Goal: Information Seeking & Learning: Learn about a topic

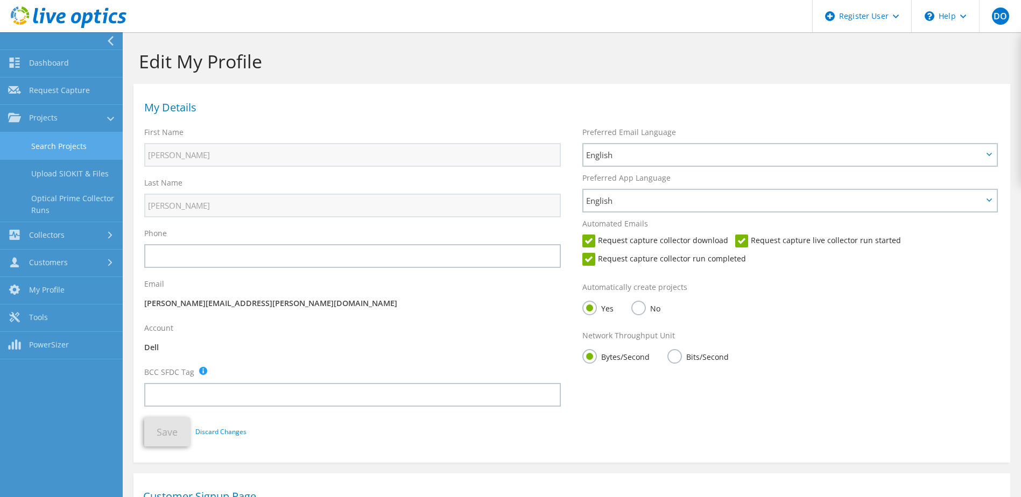
click at [74, 149] on link "Search Projects" at bounding box center [61, 145] width 123 height 27
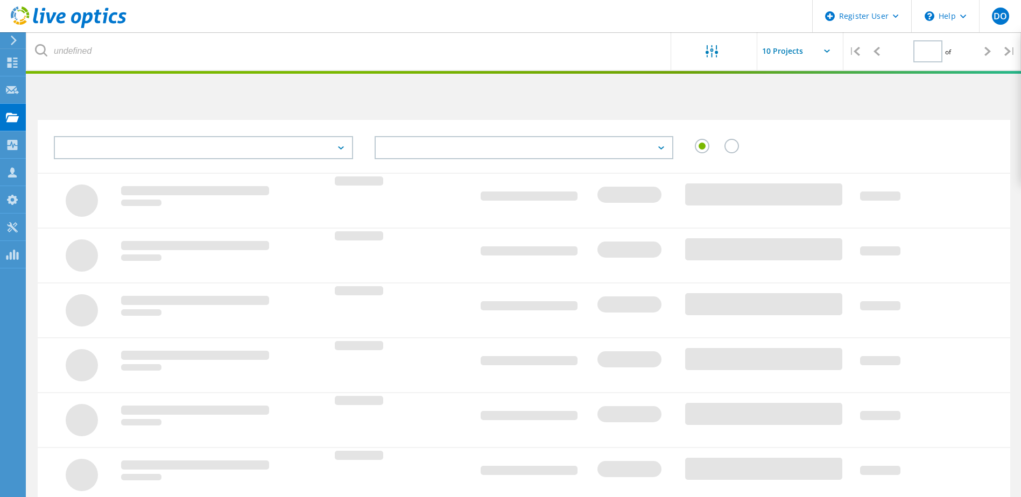
type input "1"
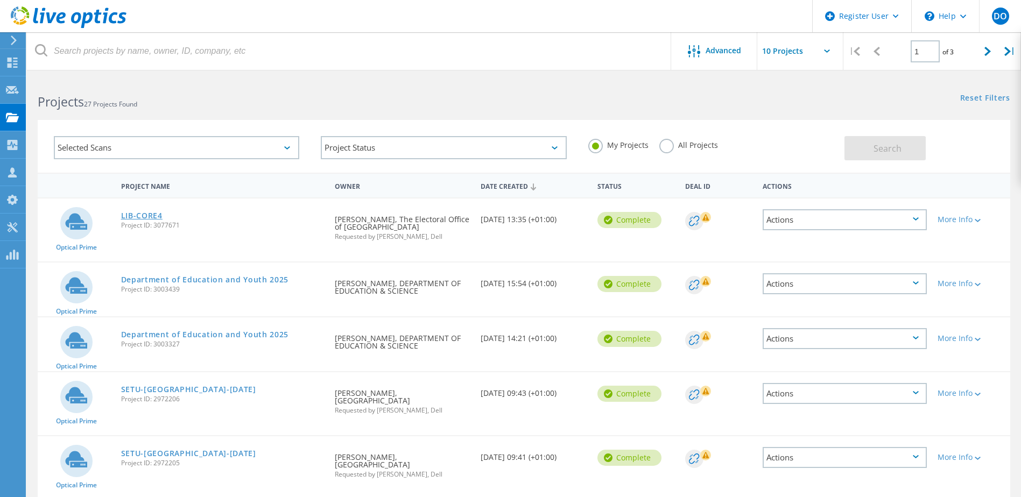
click at [143, 214] on link "LIB-CORE4" at bounding box center [141, 216] width 41 height 8
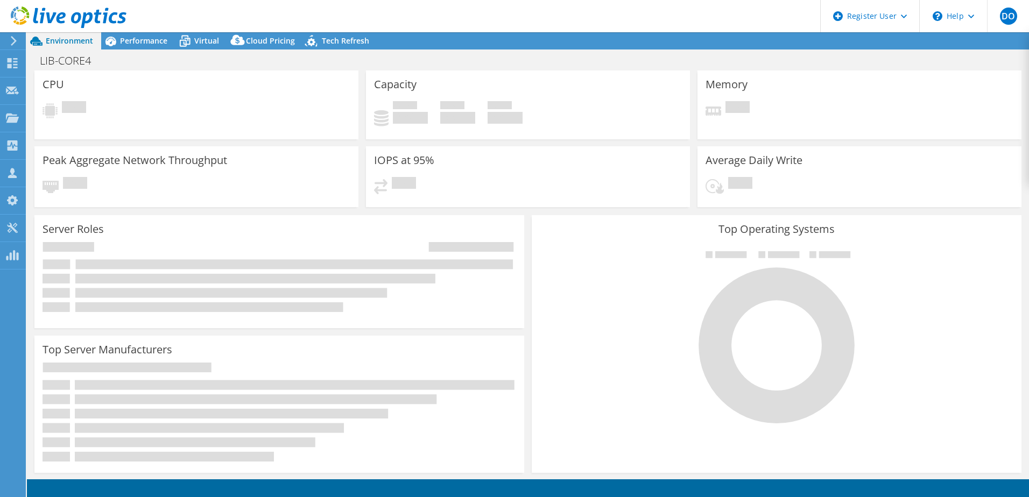
select select "USD"
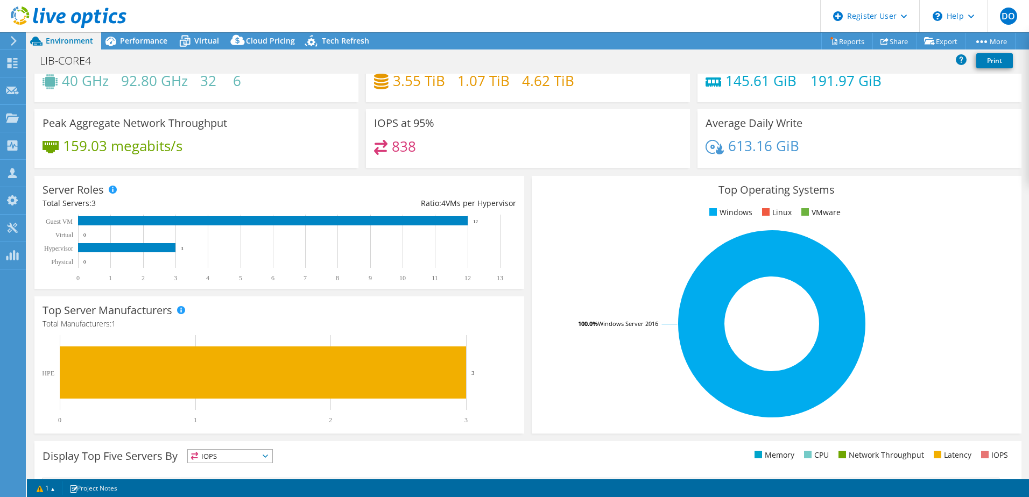
scroll to position [6, 0]
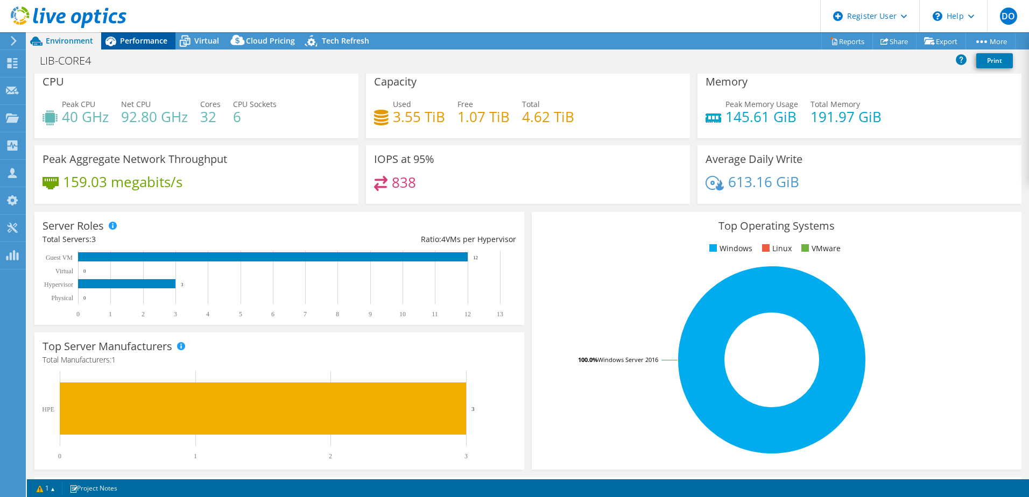
click at [141, 38] on span "Performance" at bounding box center [143, 41] width 47 height 10
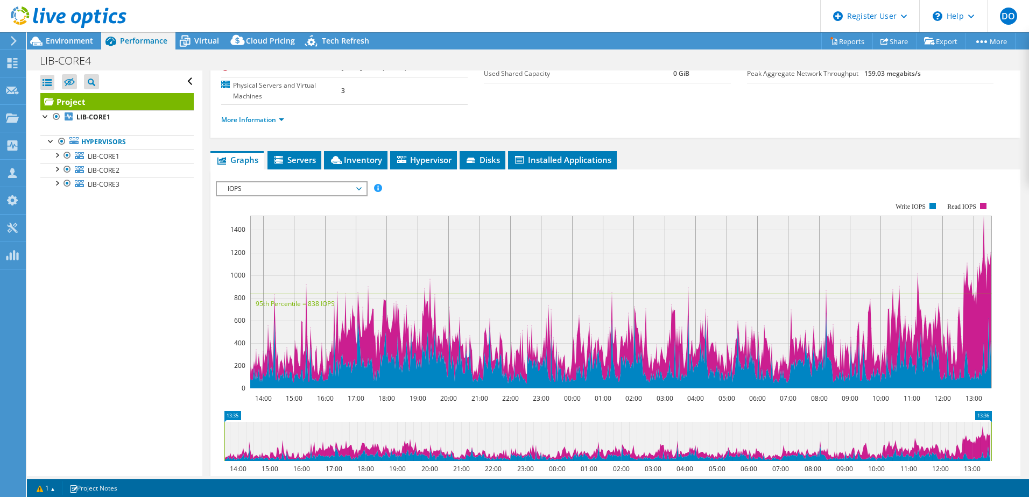
scroll to position [108, 0]
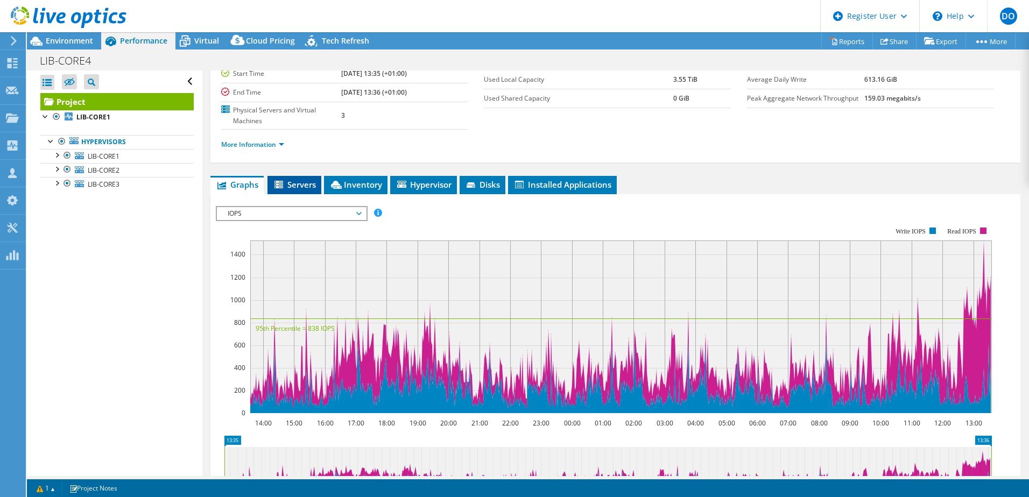
click at [293, 188] on span "Servers" at bounding box center [294, 184] width 43 height 11
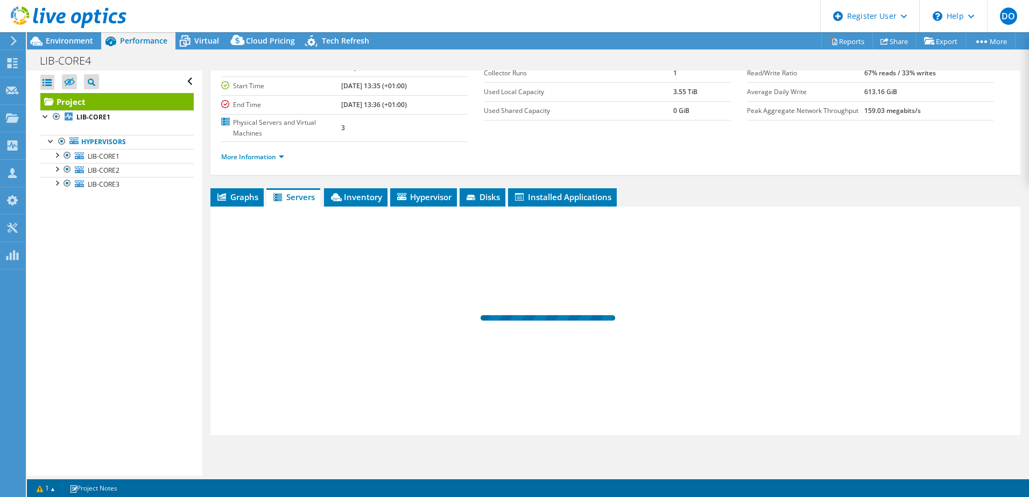
scroll to position [95, 0]
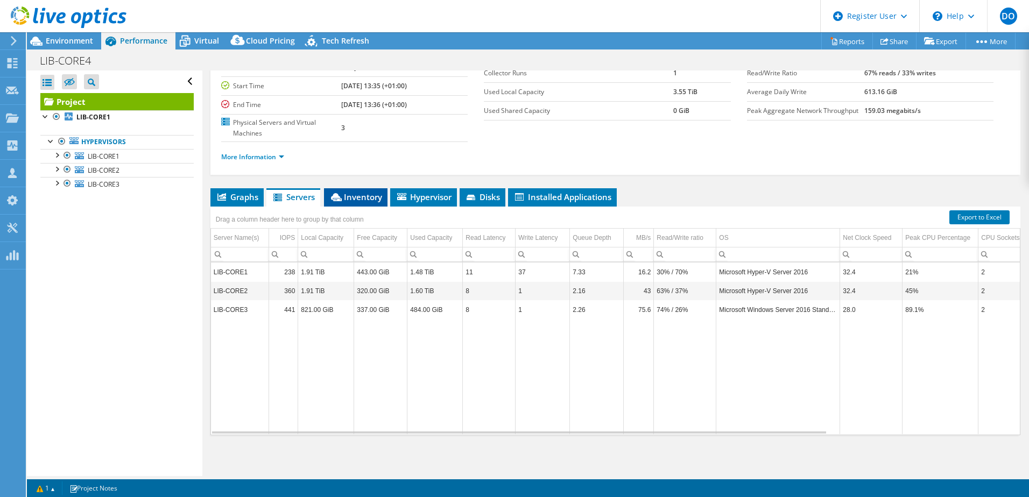
click at [336, 194] on icon at bounding box center [336, 197] width 11 height 8
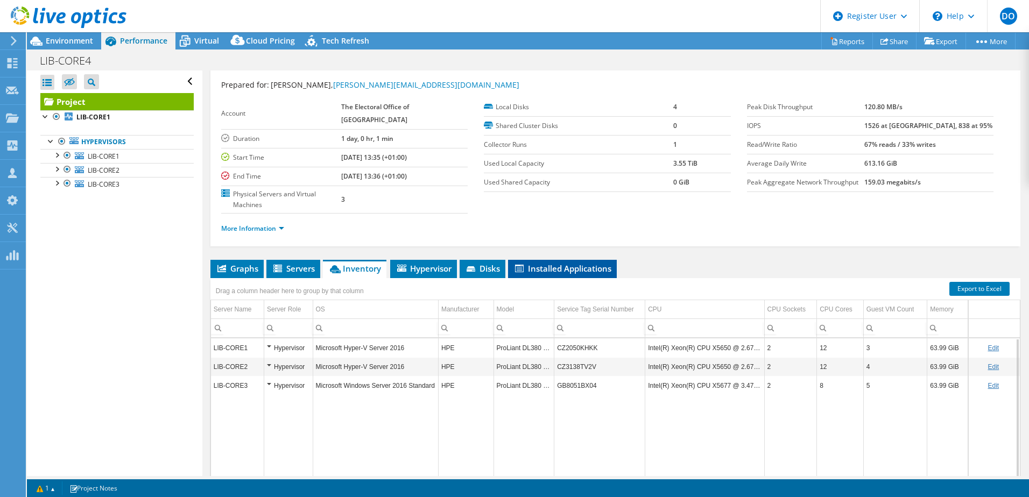
scroll to position [0, 0]
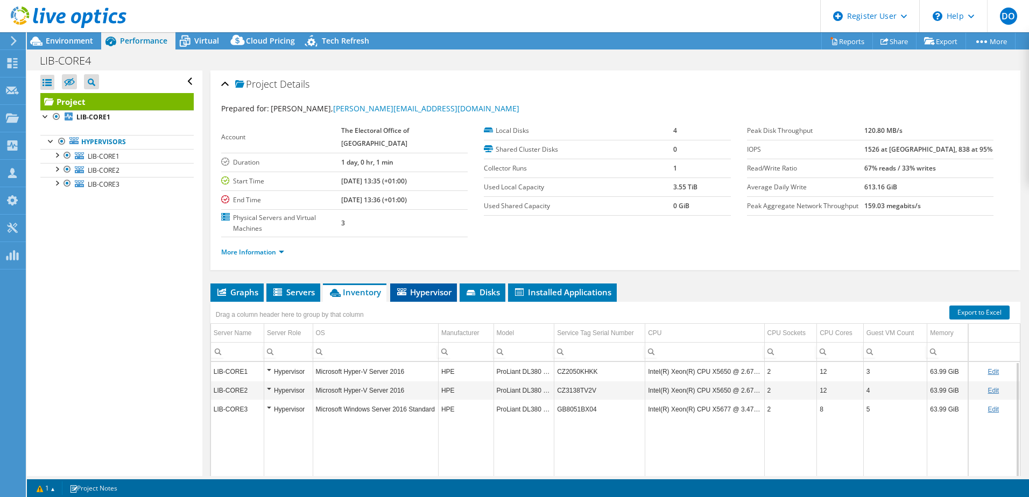
click at [442, 295] on span "Hypervisor" at bounding box center [424, 292] width 56 height 11
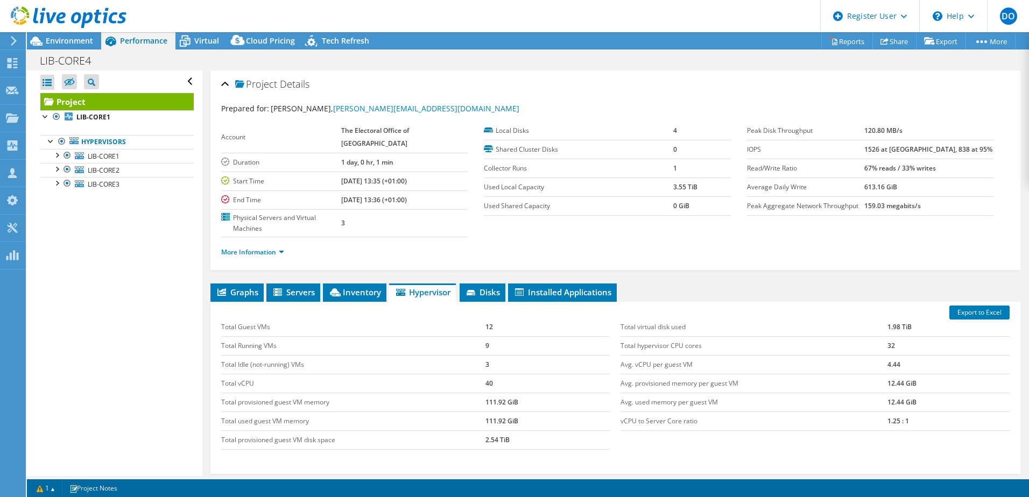
click at [432, 292] on span "Hypervisor" at bounding box center [423, 292] width 56 height 11
click at [500, 296] on span "Disks" at bounding box center [482, 292] width 35 height 11
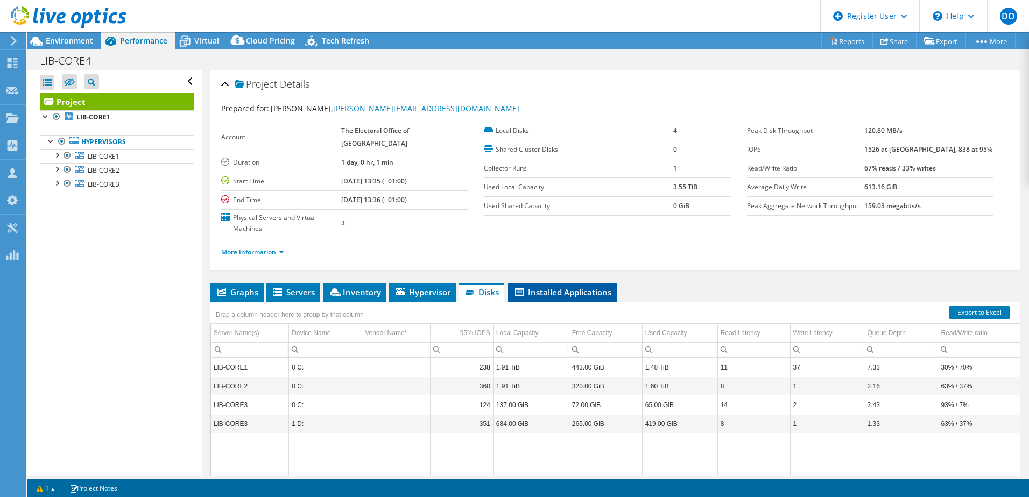
click at [608, 294] on span "Installed Applications" at bounding box center [562, 292] width 98 height 11
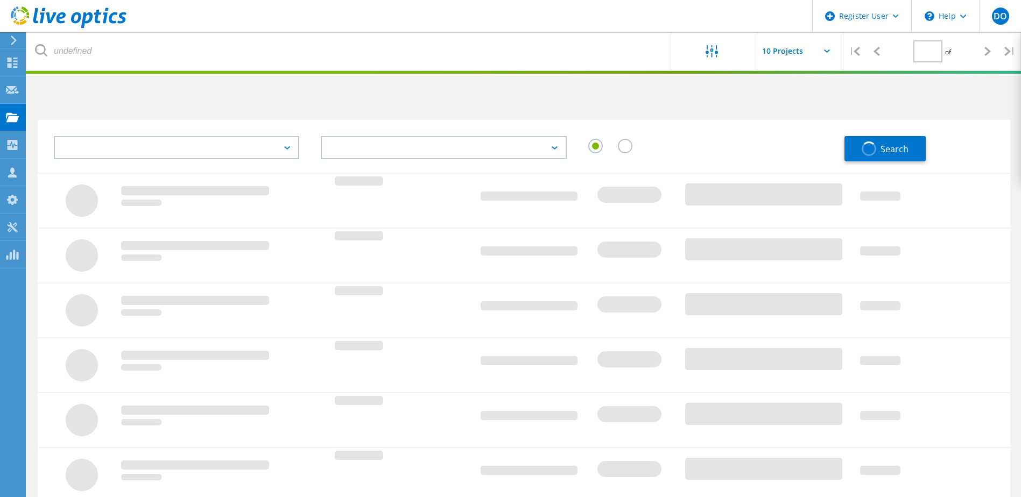
type input "1"
